Goal: Transaction & Acquisition: Subscribe to service/newsletter

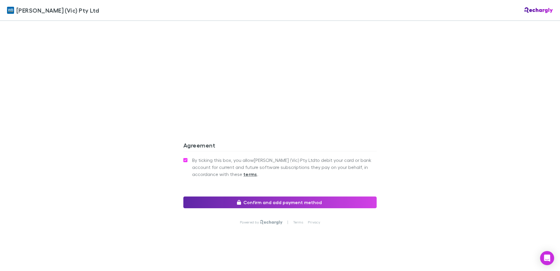
scroll to position [507, 0]
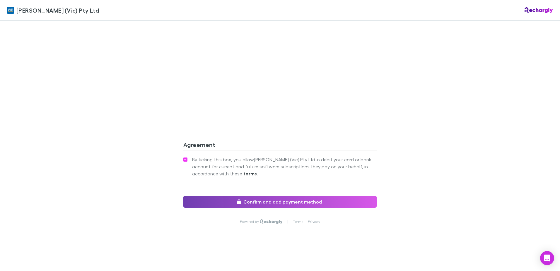
click at [287, 204] on button "Confirm and add payment method" at bounding box center [279, 202] width 193 height 12
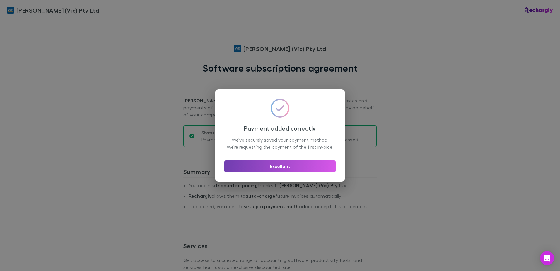
click at [289, 171] on button "Excellent" at bounding box center [279, 166] width 111 height 12
